Goal: Task Accomplishment & Management: Use online tool/utility

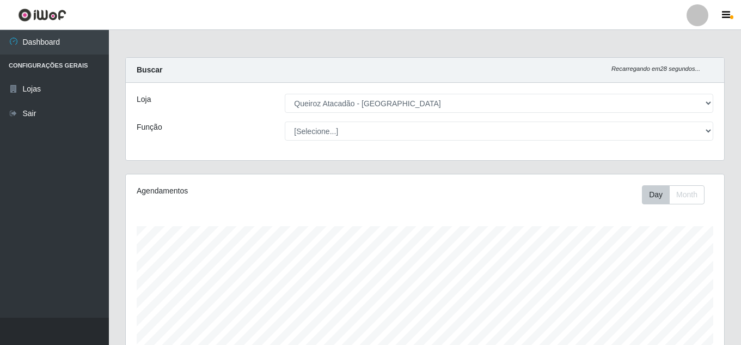
select select "225"
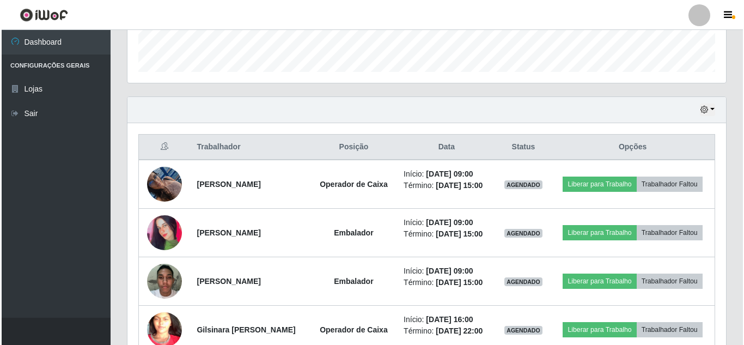
scroll to position [226, 598]
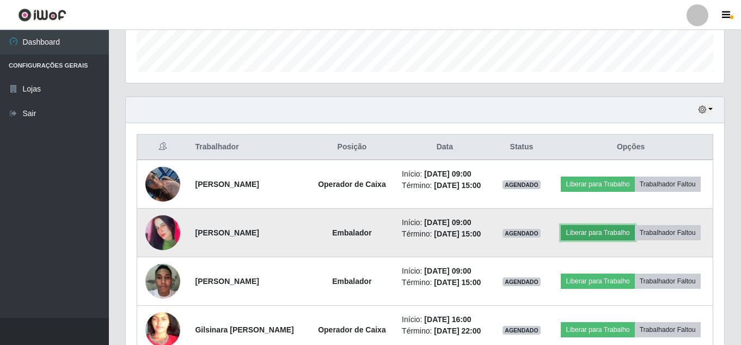
click at [631, 233] on button "Liberar para Trabalho" at bounding box center [597, 232] width 73 height 15
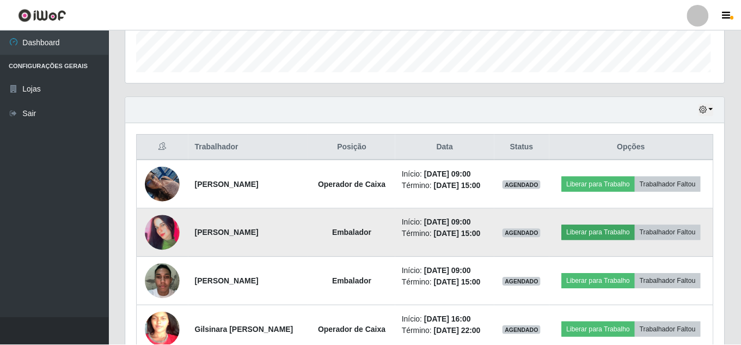
scroll to position [226, 593]
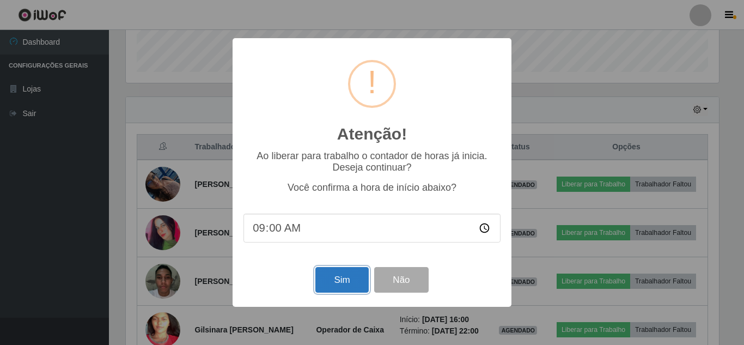
click at [333, 284] on button "Sim" at bounding box center [341, 280] width 53 height 26
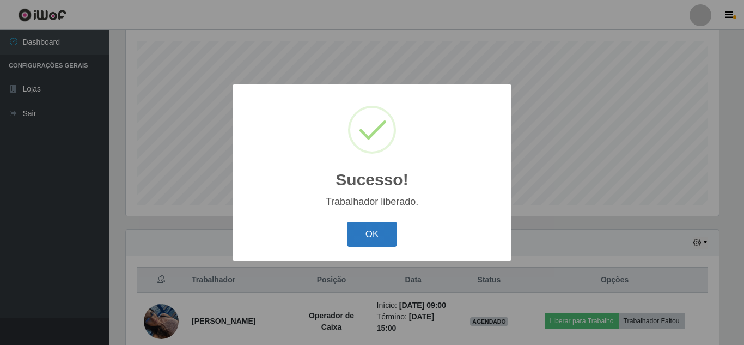
click at [370, 238] on button "OK" at bounding box center [372, 235] width 51 height 26
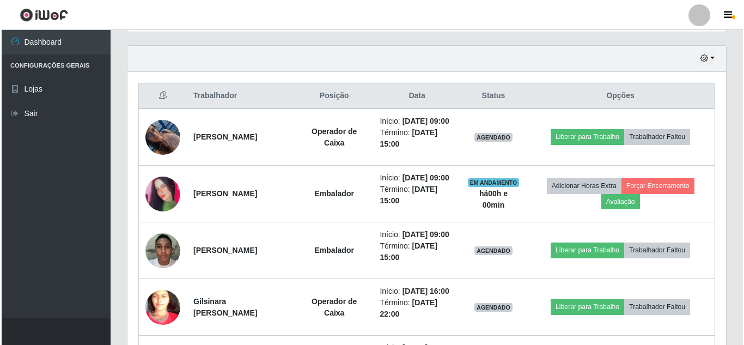
scroll to position [386, 0]
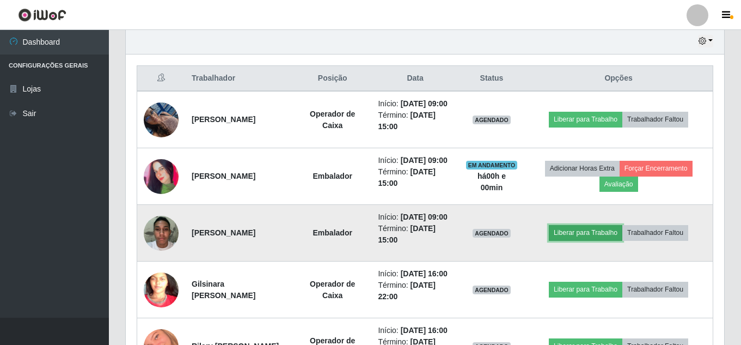
click at [584, 240] on button "Liberar para Trabalho" at bounding box center [585, 232] width 73 height 15
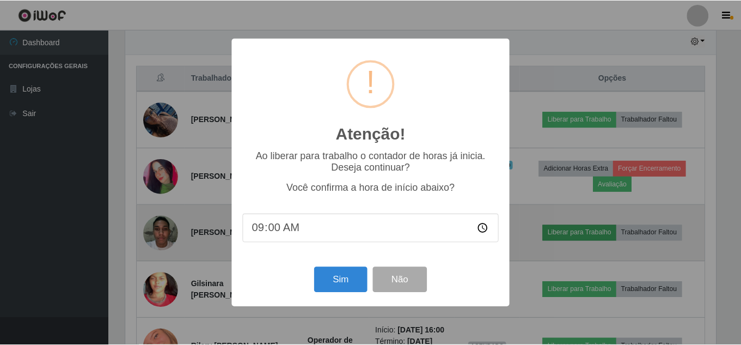
scroll to position [226, 593]
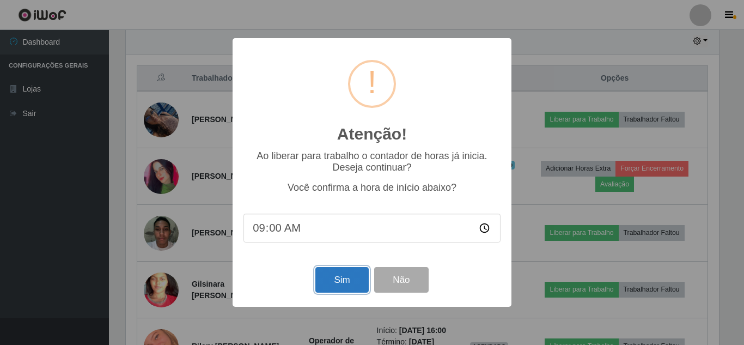
click at [345, 290] on button "Sim" at bounding box center [341, 280] width 53 height 26
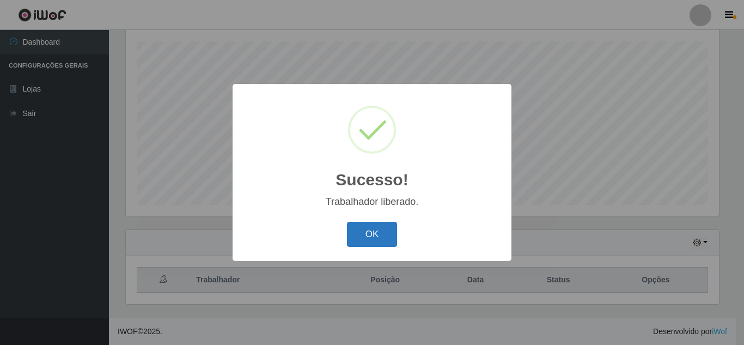
click at [367, 234] on button "OK" at bounding box center [372, 235] width 51 height 26
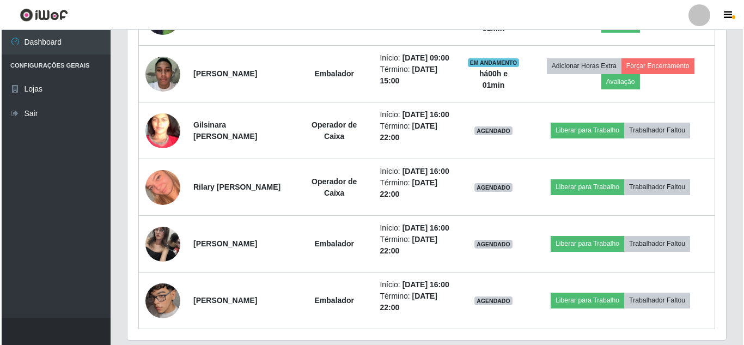
scroll to position [556, 0]
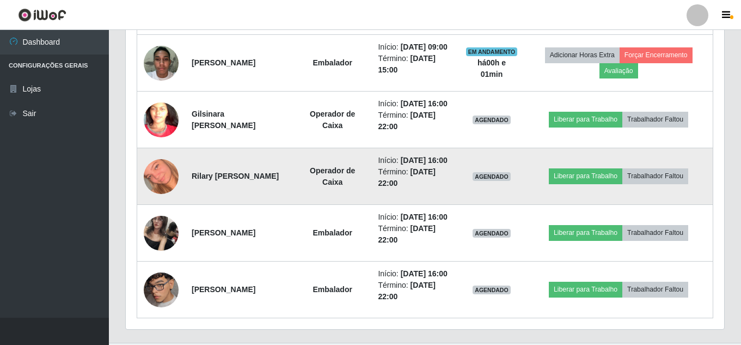
click at [164, 207] on img at bounding box center [161, 176] width 35 height 62
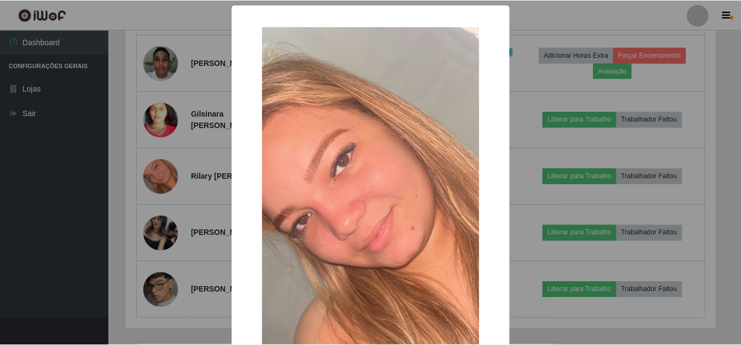
scroll to position [226, 593]
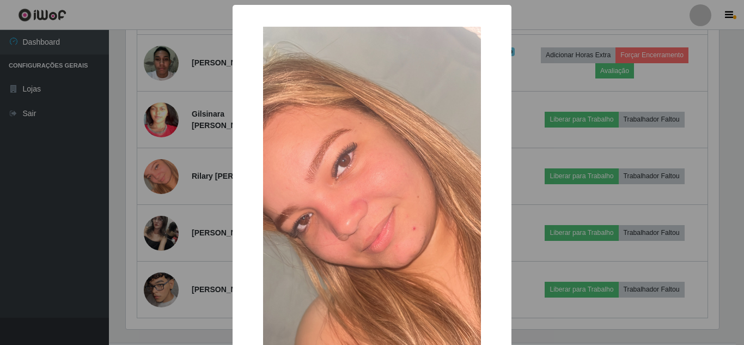
click at [353, 223] on img at bounding box center [372, 220] width 218 height 387
click at [568, 196] on div "× OK Cancel" at bounding box center [372, 172] width 744 height 345
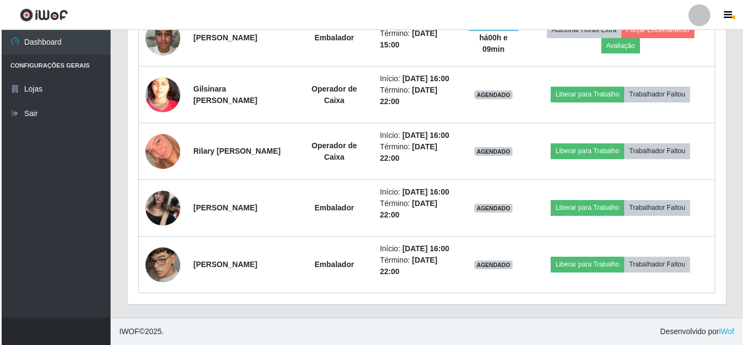
scroll to position [389, 0]
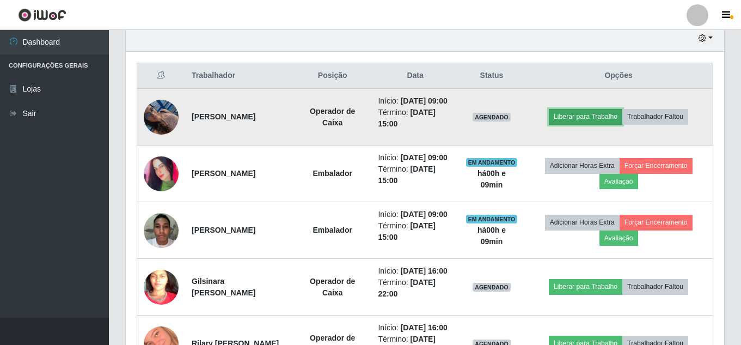
click at [598, 124] on button "Liberar para Trabalho" at bounding box center [585, 116] width 73 height 15
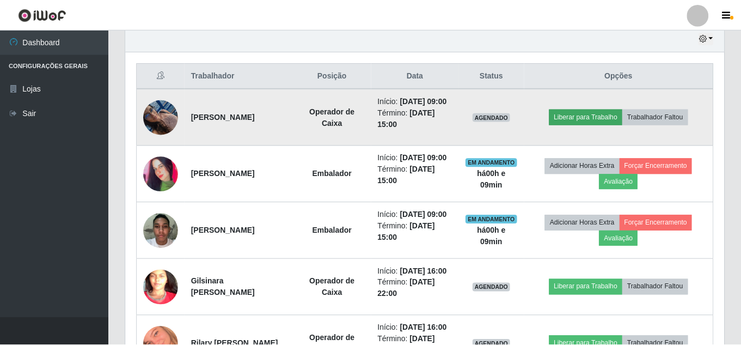
scroll to position [226, 593]
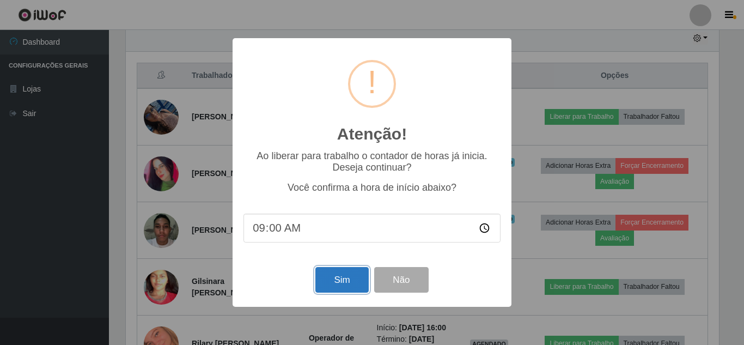
click at [334, 287] on button "Sim" at bounding box center [341, 280] width 53 height 26
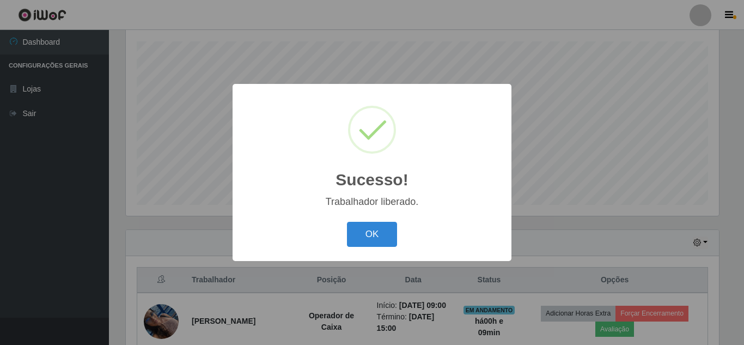
drag, startPoint x: 334, startPoint y: 287, endPoint x: 284, endPoint y: 187, distance: 112.5
click at [284, 187] on div "Sucesso! ×" at bounding box center [371, 145] width 257 height 101
click at [362, 232] on button "OK" at bounding box center [372, 235] width 51 height 26
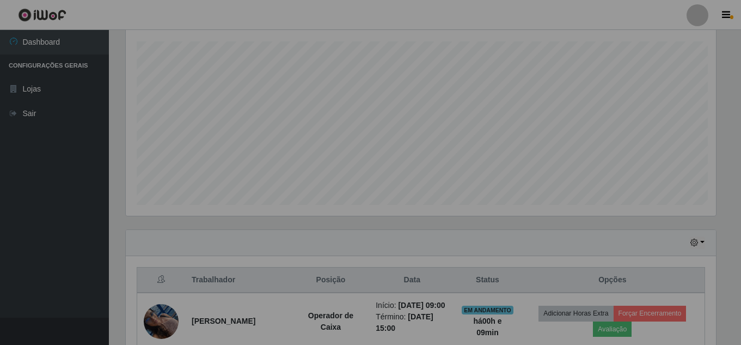
scroll to position [226, 598]
